Goal: Transaction & Acquisition: Purchase product/service

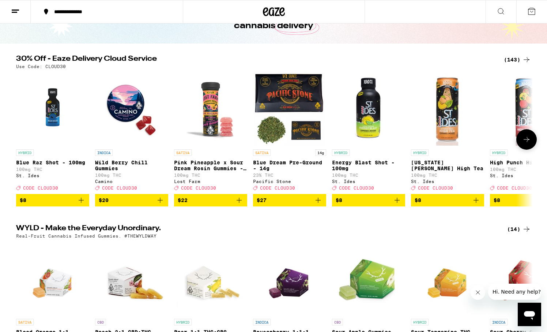
scroll to position [32, 0]
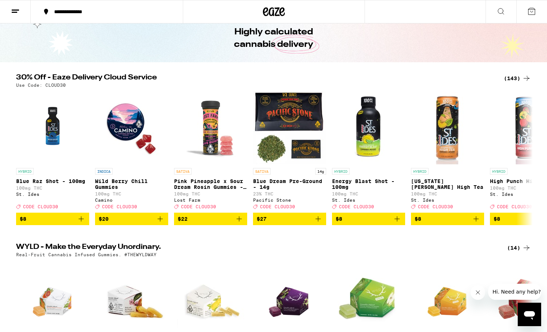
click at [511, 78] on div "(143)" at bounding box center [517, 78] width 27 height 9
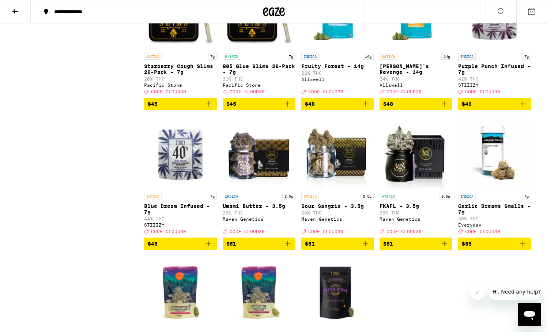
scroll to position [3761, 0]
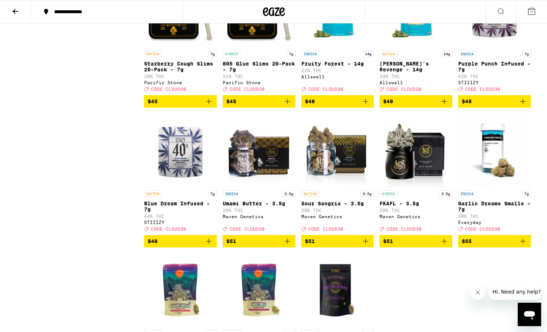
click at [369, 106] on icon "Add to bag" at bounding box center [365, 101] width 9 height 9
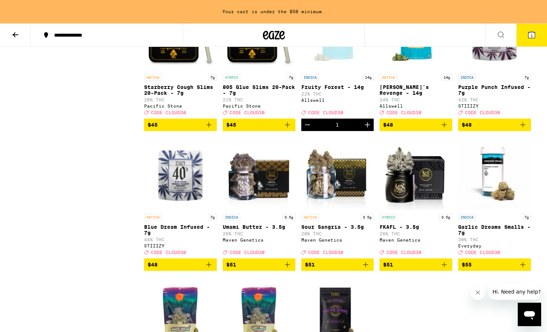
click at [445, 127] on icon "Add to bag" at bounding box center [444, 124] width 5 height 5
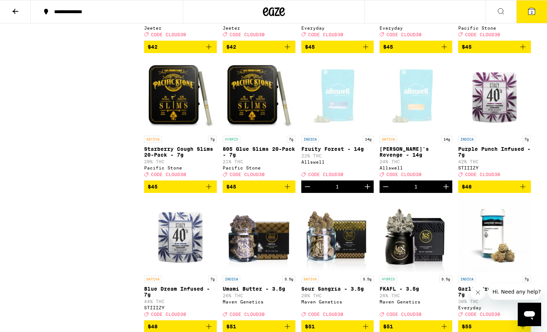
scroll to position [3664, 0]
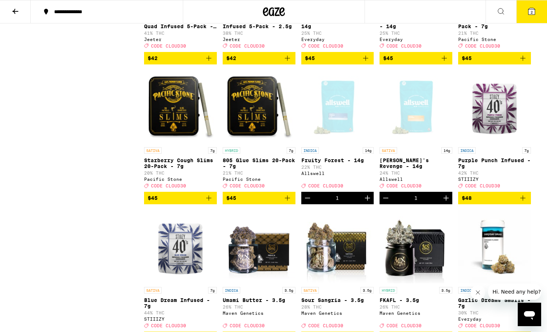
click at [534, 13] on icon at bounding box center [531, 11] width 7 height 7
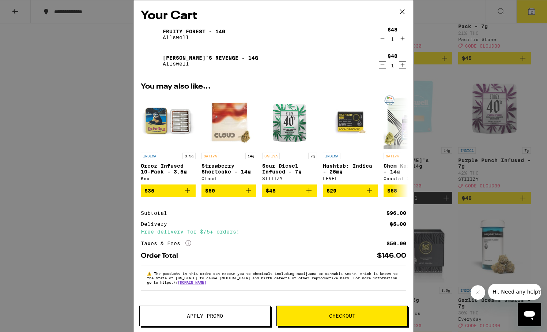
click at [215, 315] on span "Apply Promo" at bounding box center [205, 315] width 36 height 5
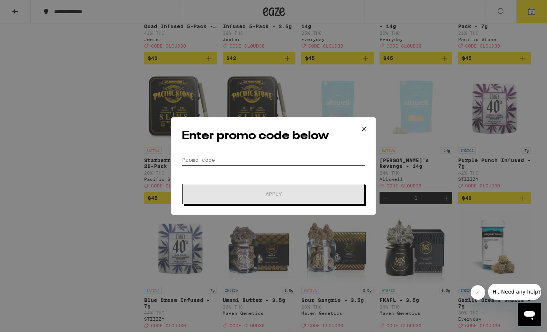
click at [251, 159] on input "Promo Code" at bounding box center [274, 159] width 184 height 11
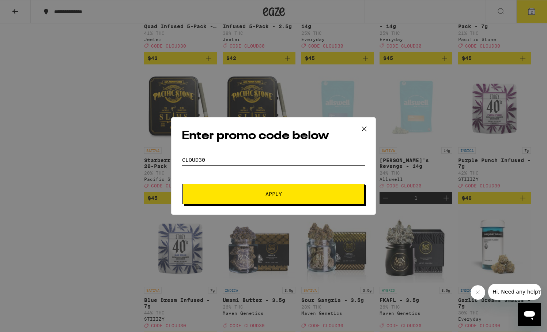
type input "CLOUD30"
click at [272, 199] on button "Apply" at bounding box center [273, 194] width 182 height 20
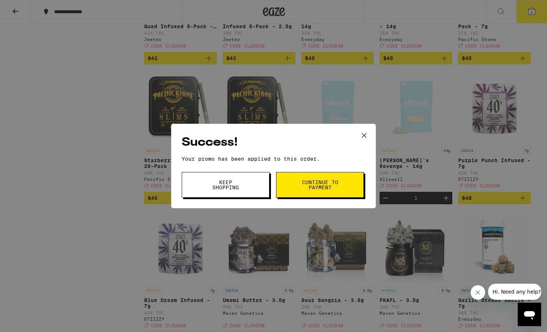
click at [327, 185] on span "Continue to payment" at bounding box center [319, 185] width 37 height 10
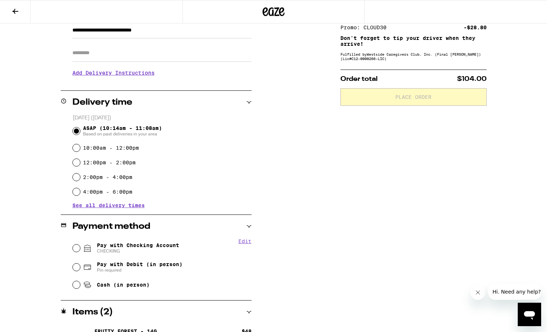
scroll to position [140, 0]
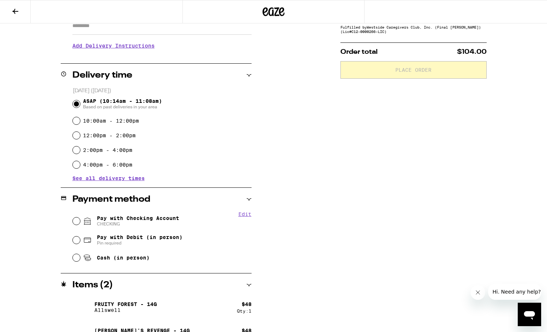
click at [75, 223] on input "Pay with Checking Account CHECKING" at bounding box center [76, 220] width 7 height 7
radio input "true"
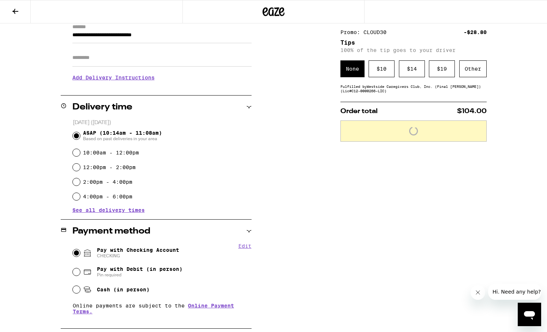
scroll to position [108, 0]
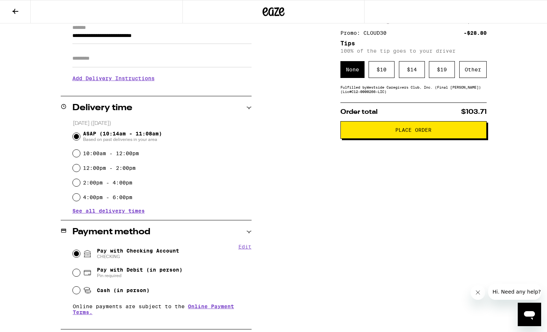
click at [419, 132] on span "Place Order" at bounding box center [413, 129] width 36 height 5
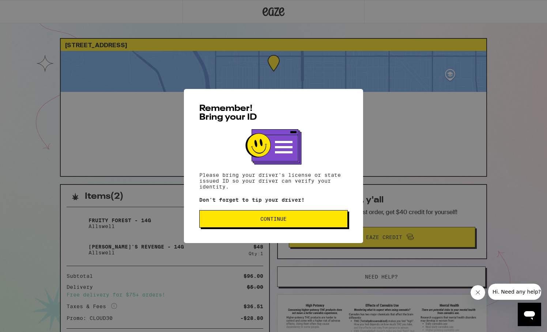
click at [243, 218] on span "Continue" at bounding box center [274, 218] width 136 height 5
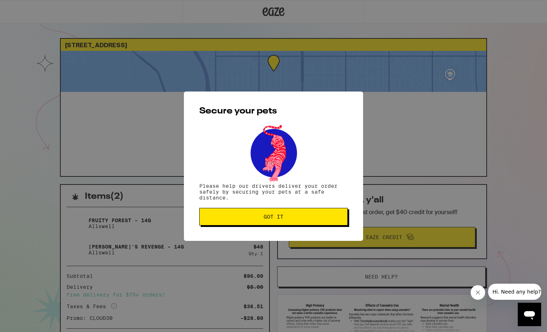
click at [270, 218] on span "Got it" at bounding box center [274, 216] width 20 height 5
